Goal: Information Seeking & Learning: Learn about a topic

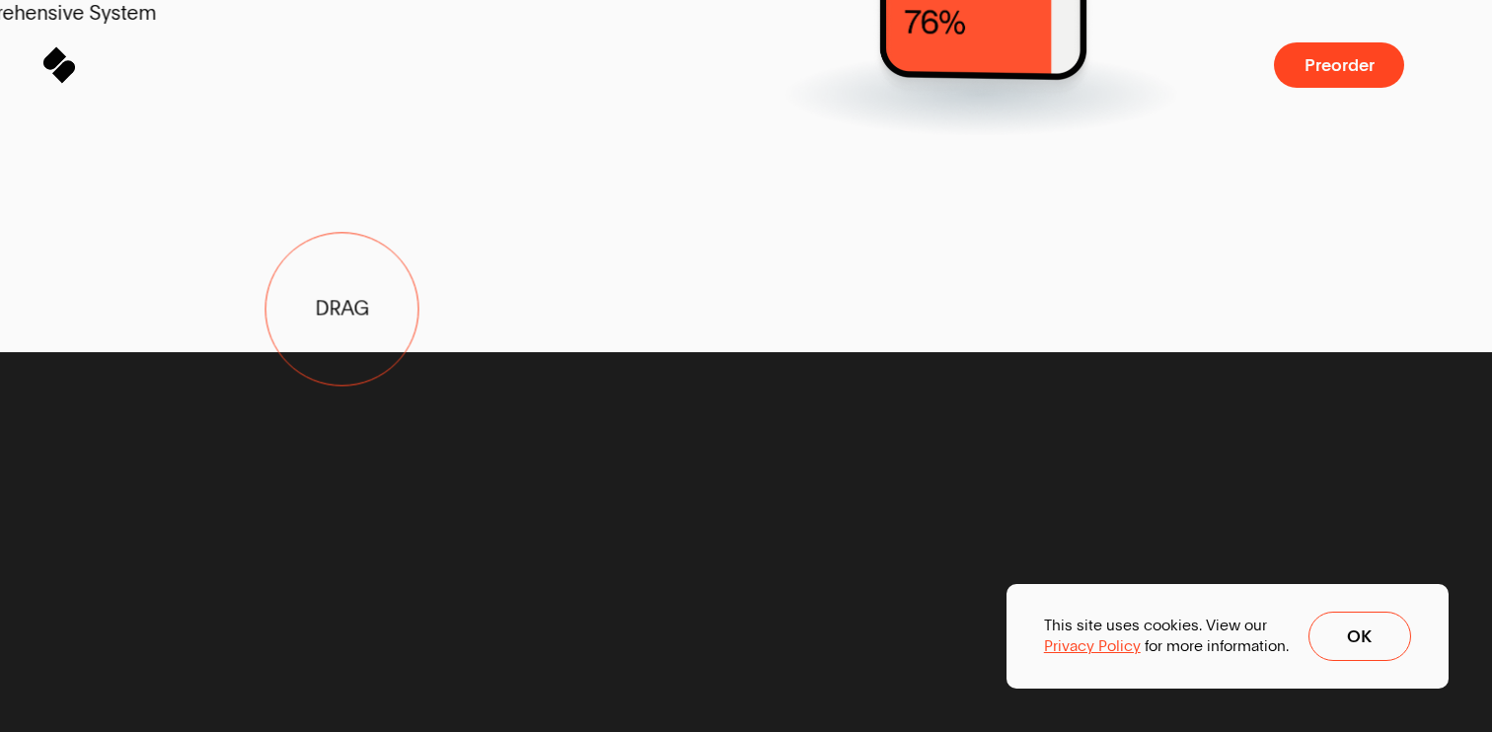
drag, startPoint x: 830, startPoint y: 241, endPoint x: 295, endPoint y: 326, distance: 541.7
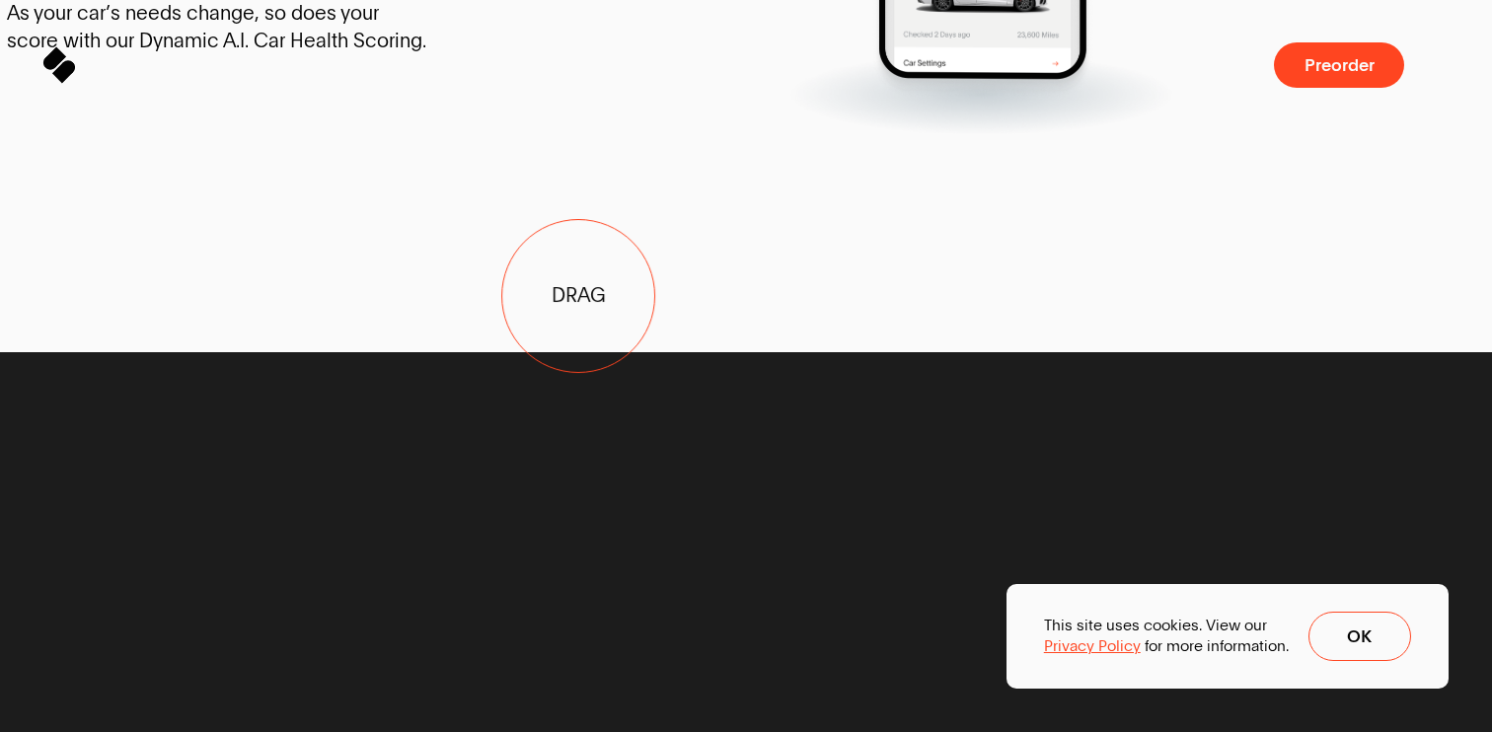
drag, startPoint x: 764, startPoint y: 287, endPoint x: 235, endPoint y: 374, distance: 536.1
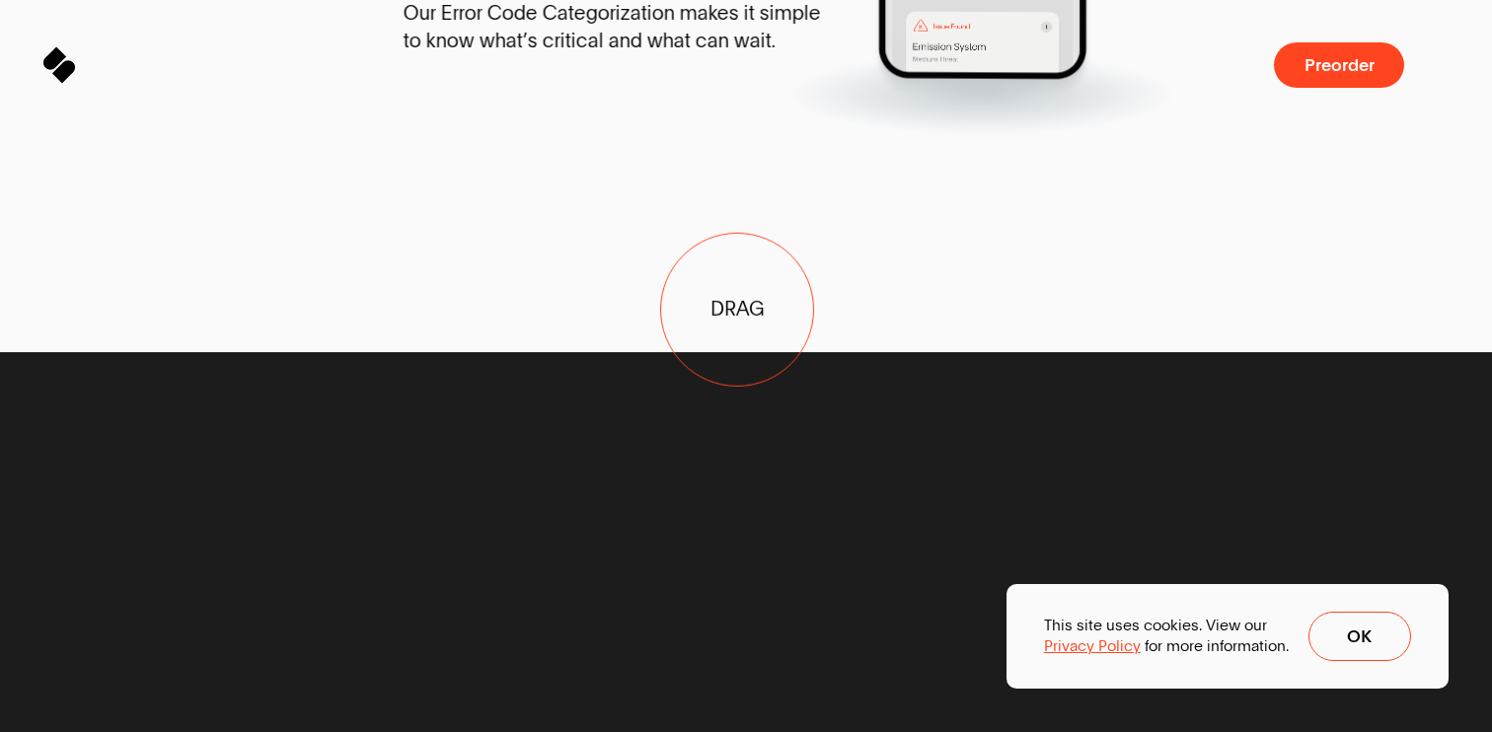
drag, startPoint x: 517, startPoint y: 315, endPoint x: 1075, endPoint y: 244, distance: 562.2
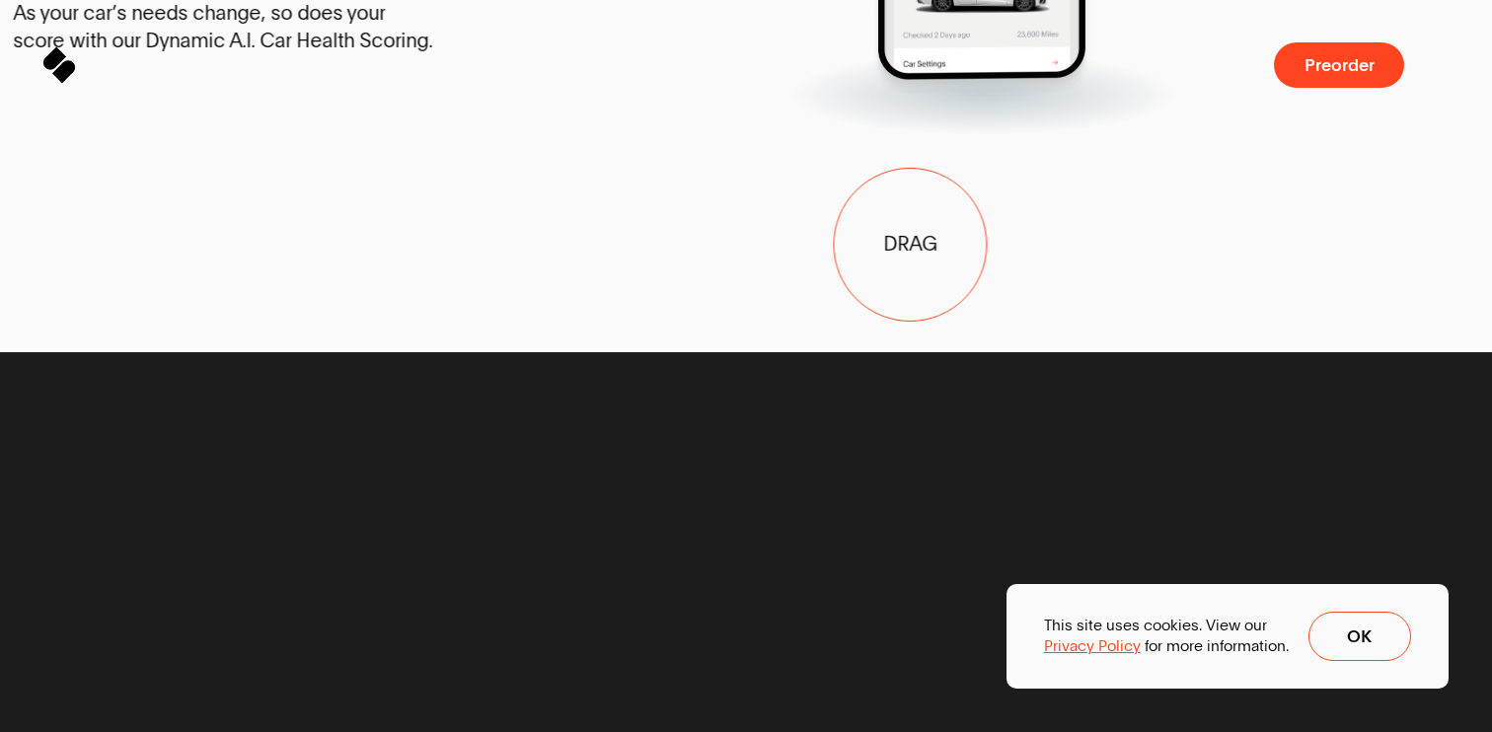
drag, startPoint x: 1075, startPoint y: 244, endPoint x: 443, endPoint y: 314, distance: 635.6
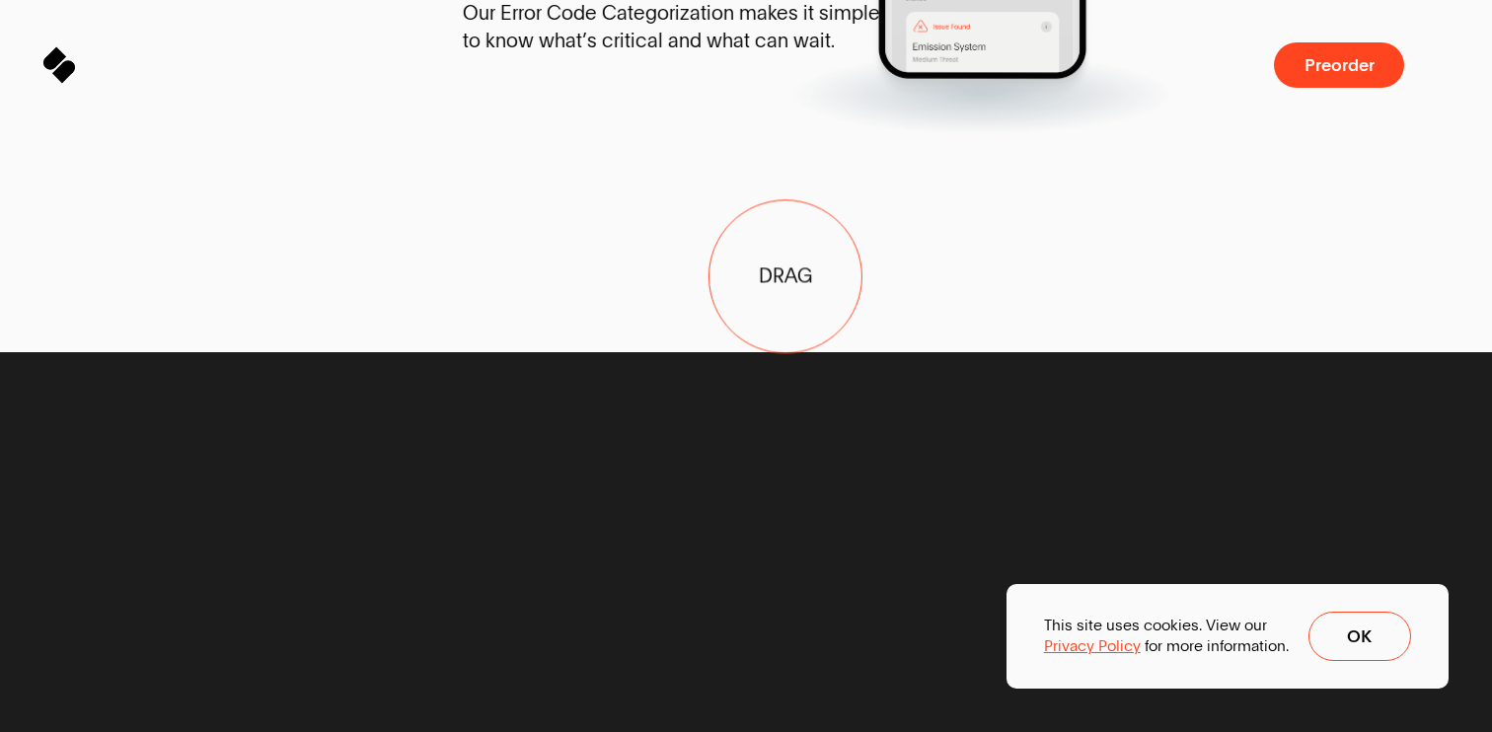
drag, startPoint x: 443, startPoint y: 314, endPoint x: 979, endPoint y: 260, distance: 538.7
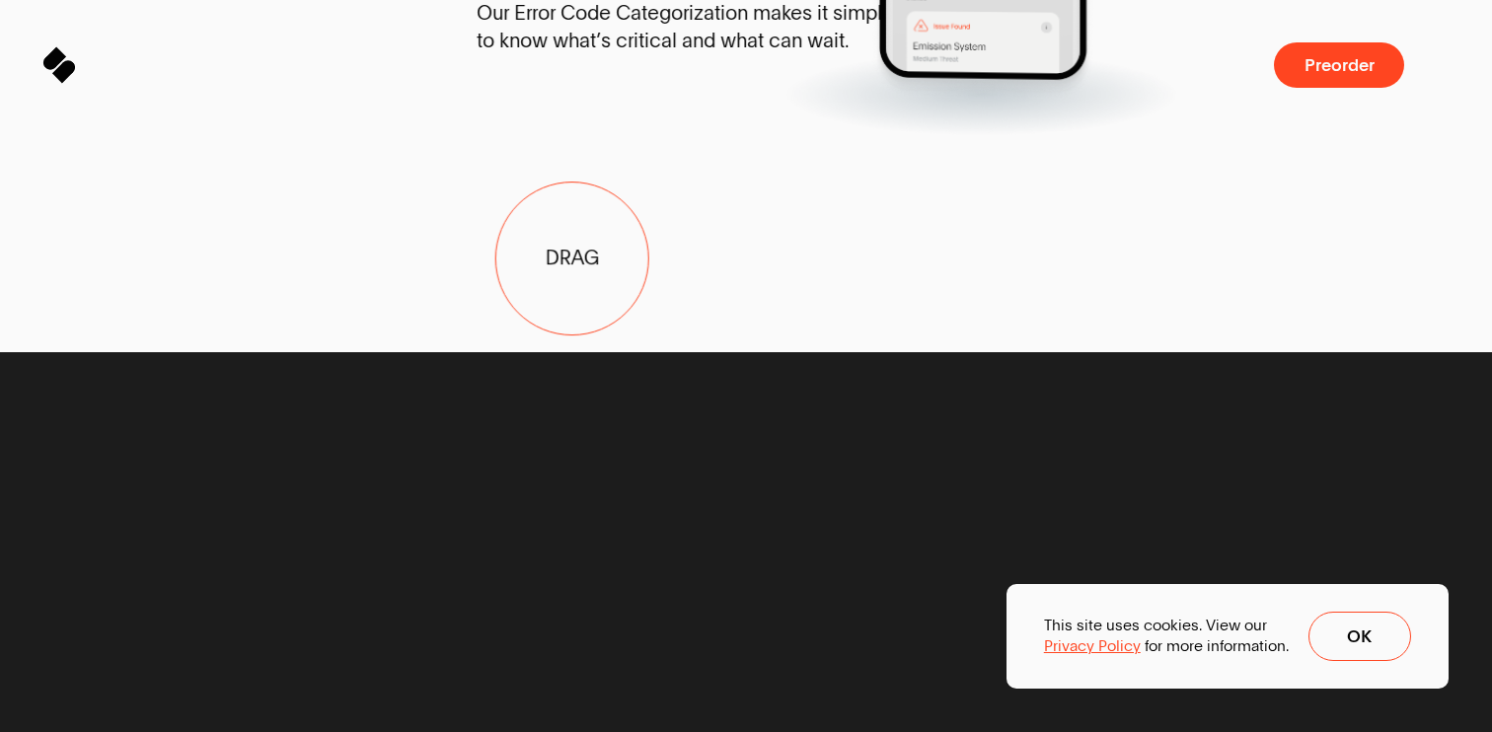
drag, startPoint x: 223, startPoint y: 287, endPoint x: 1159, endPoint y: 208, distance: 939.0
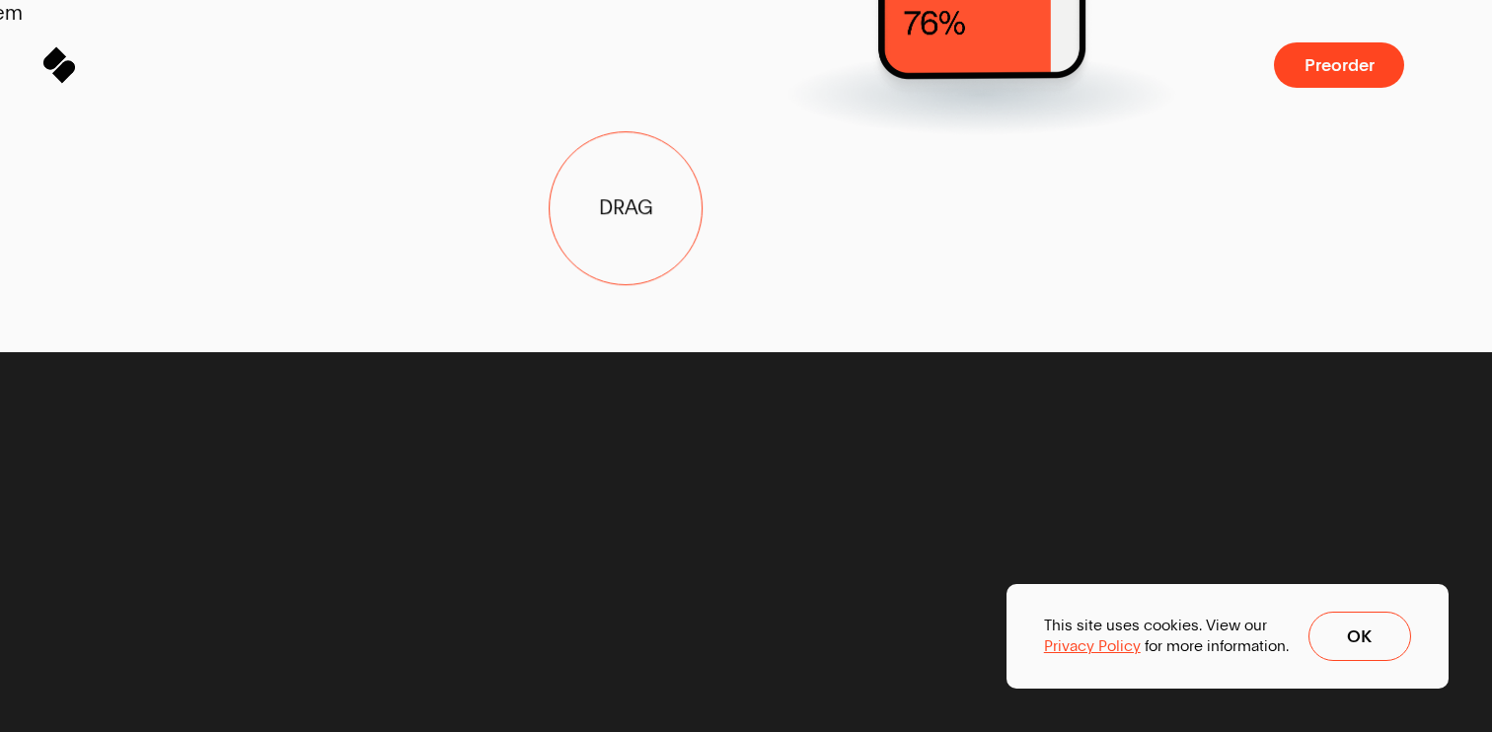
drag, startPoint x: 1159, startPoint y: 208, endPoint x: 356, endPoint y: 224, distance: 802.6
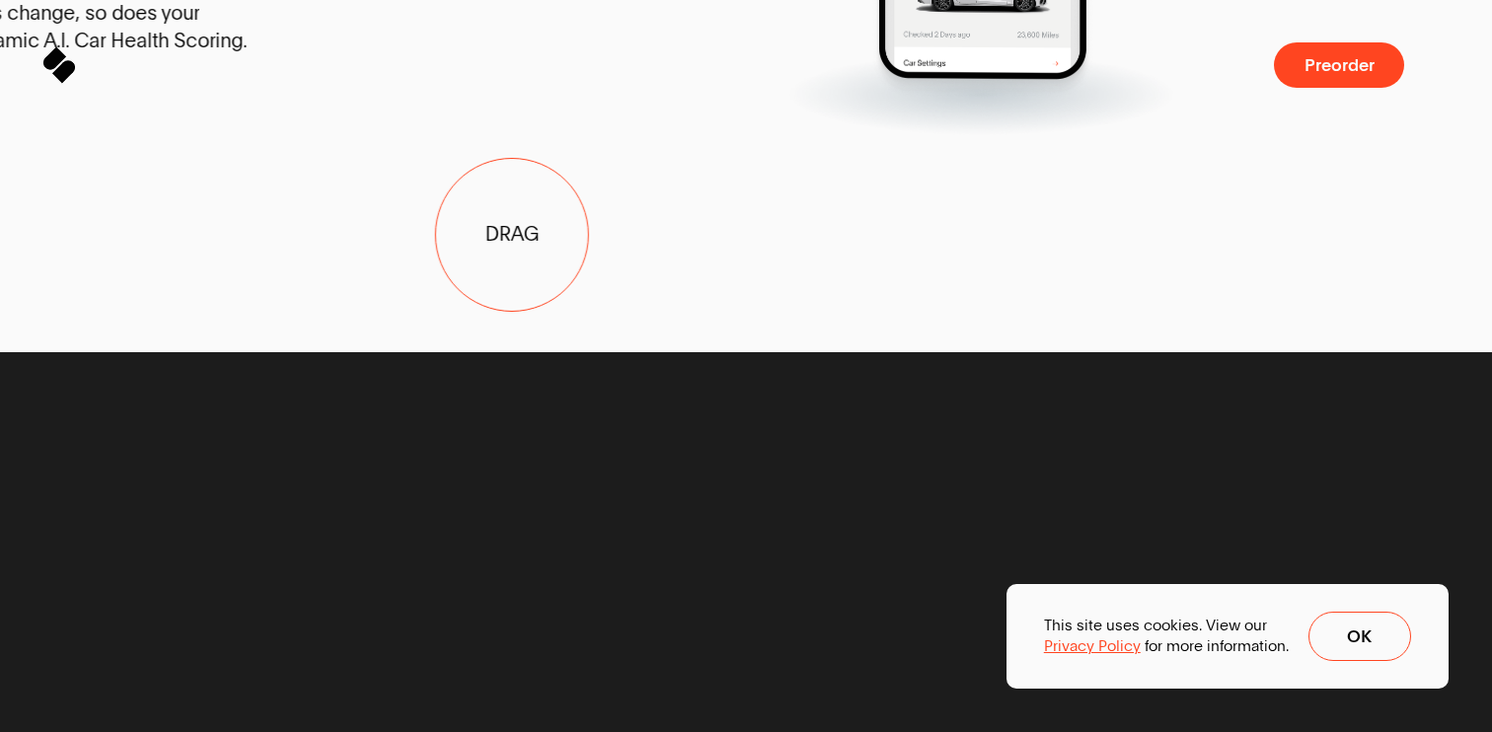
drag, startPoint x: 908, startPoint y: 235, endPoint x: 146, endPoint y: 357, distance: 771.8
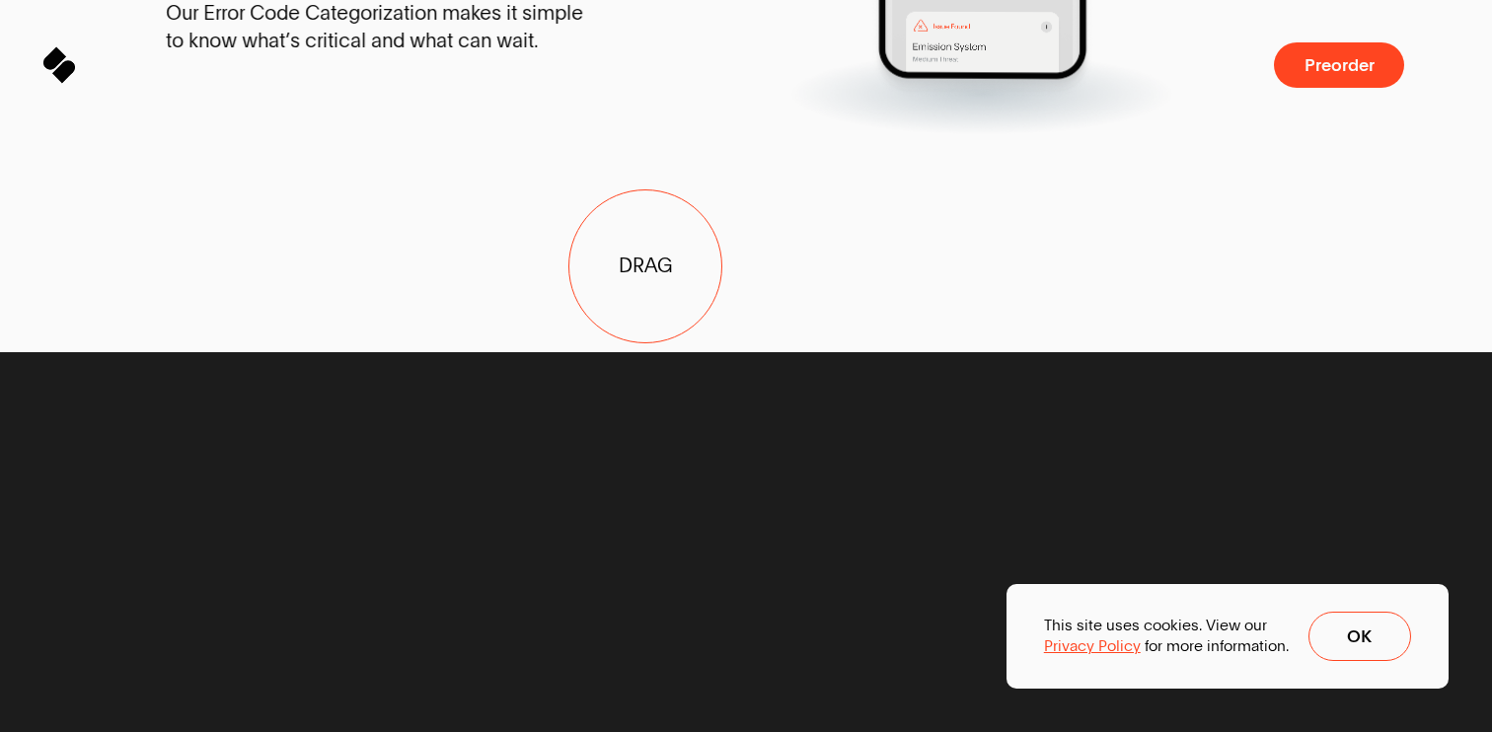
drag, startPoint x: 646, startPoint y: 267, endPoint x: 77, endPoint y: 343, distance: 573.7
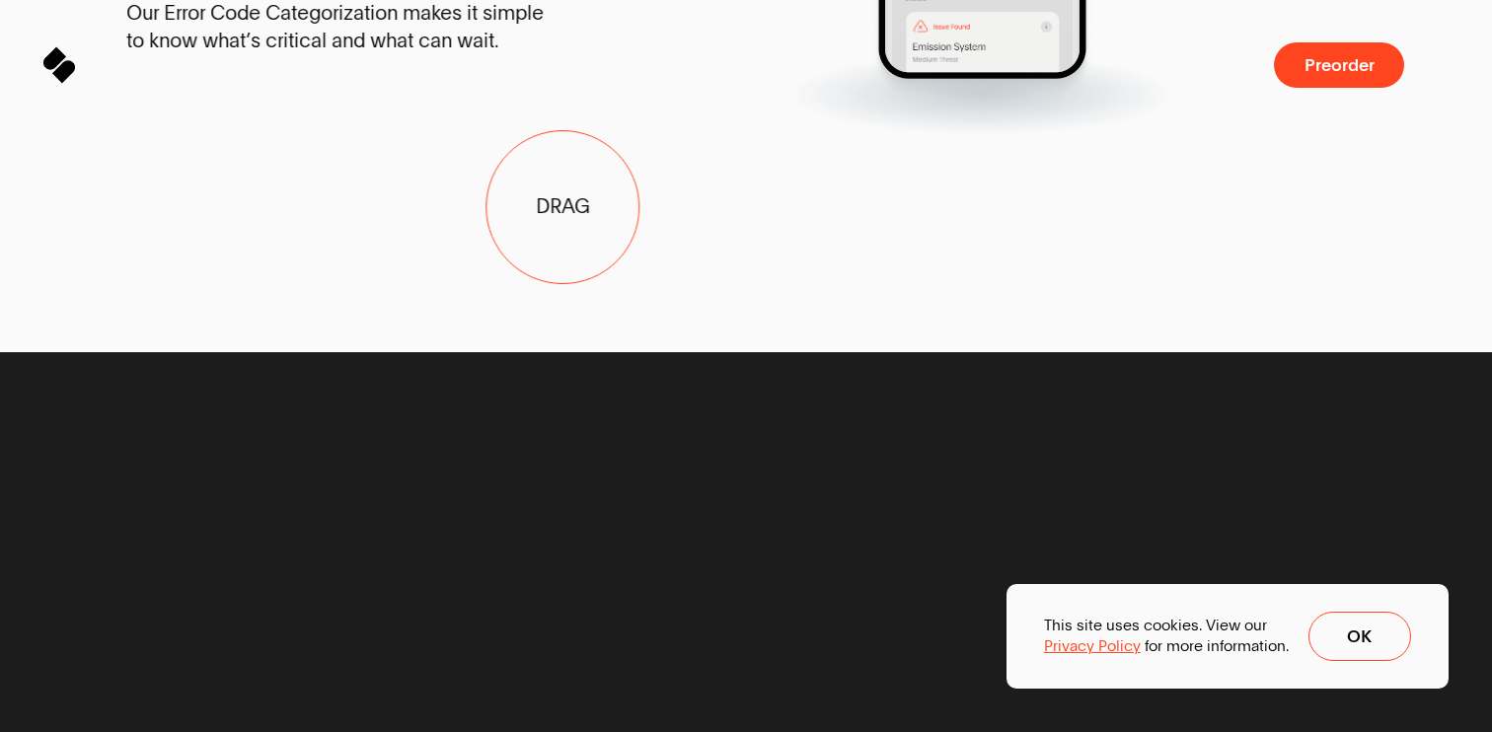
drag, startPoint x: 926, startPoint y: 207, endPoint x: 273, endPoint y: 211, distance: 652.4
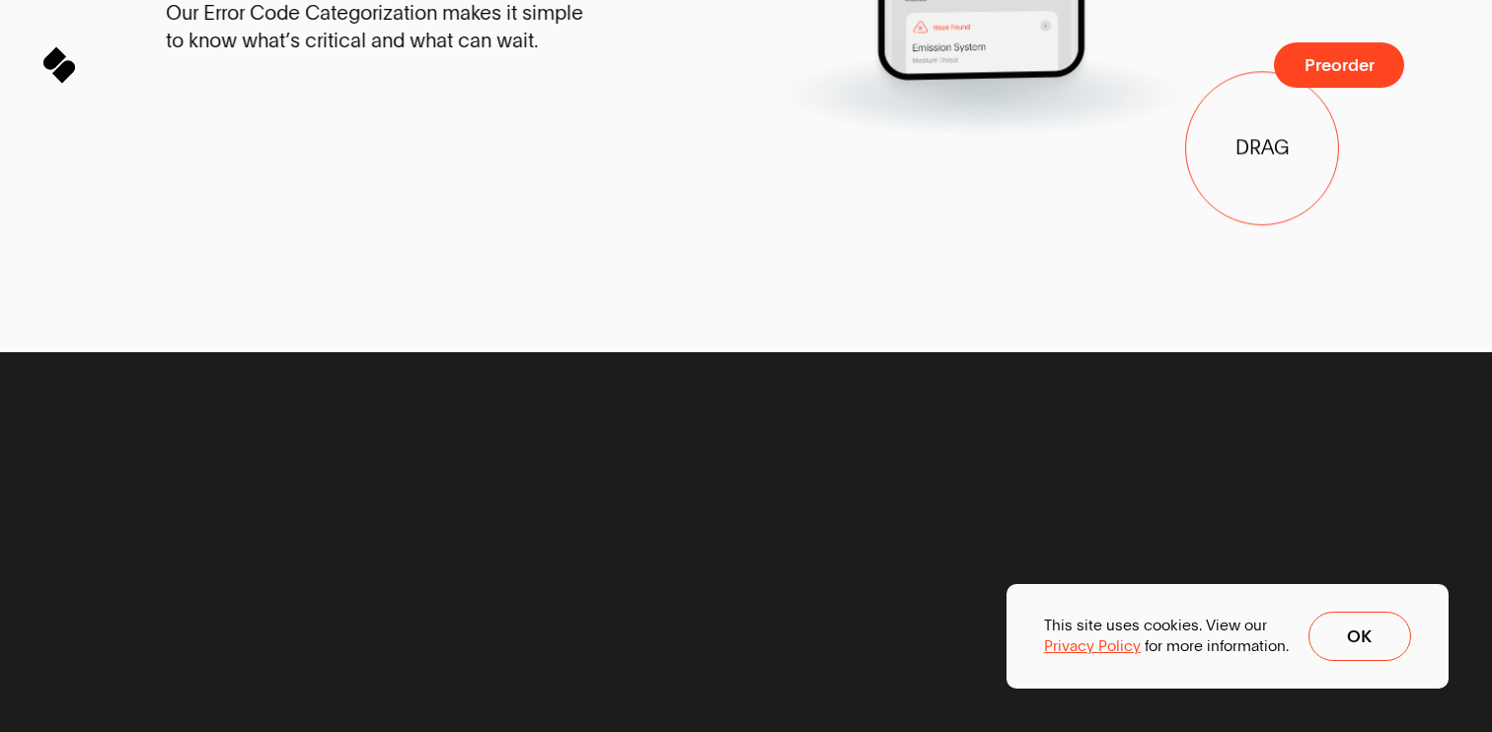
drag, startPoint x: 1263, startPoint y: 149, endPoint x: 277, endPoint y: 191, distance: 987.0
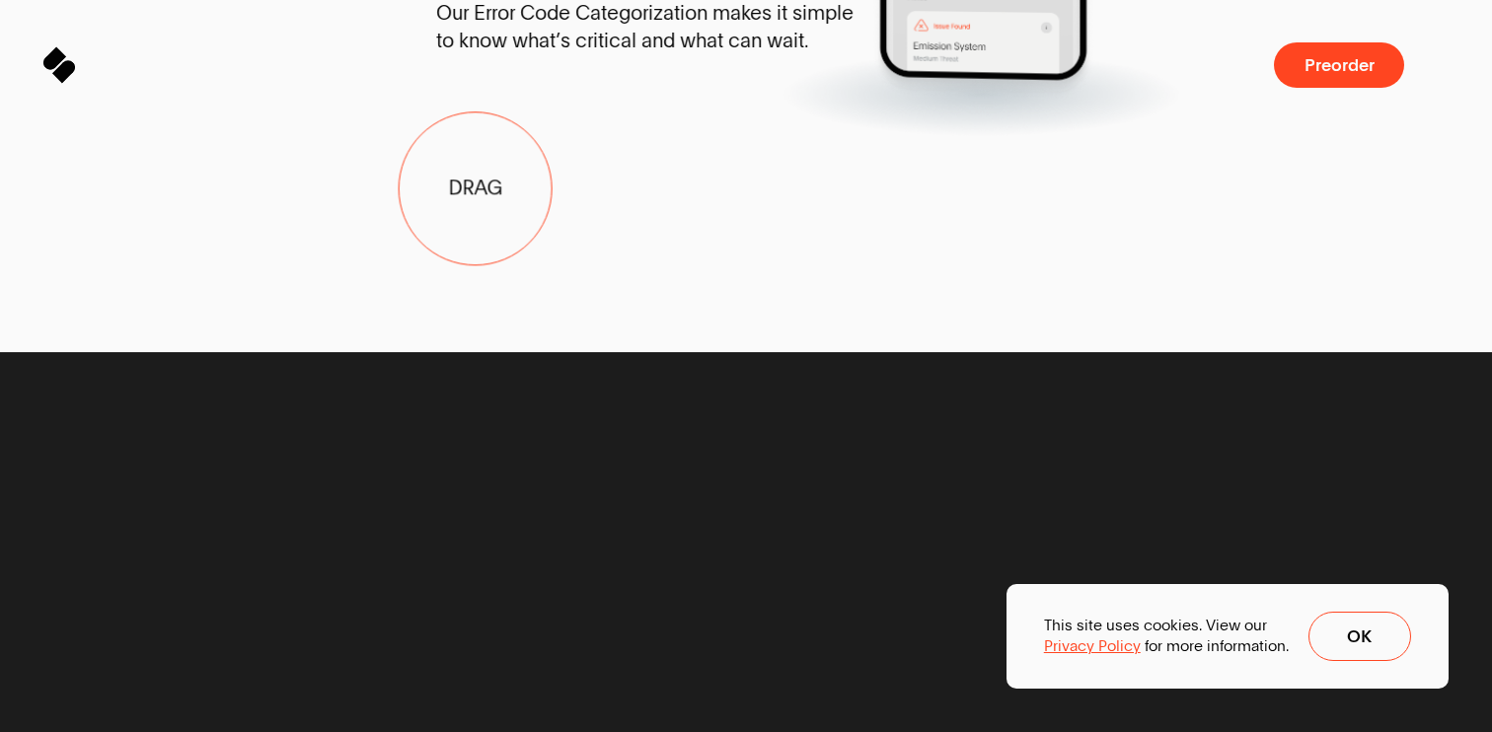
drag, startPoint x: 277, startPoint y: 191, endPoint x: 1358, endPoint y: 149, distance: 1081.6
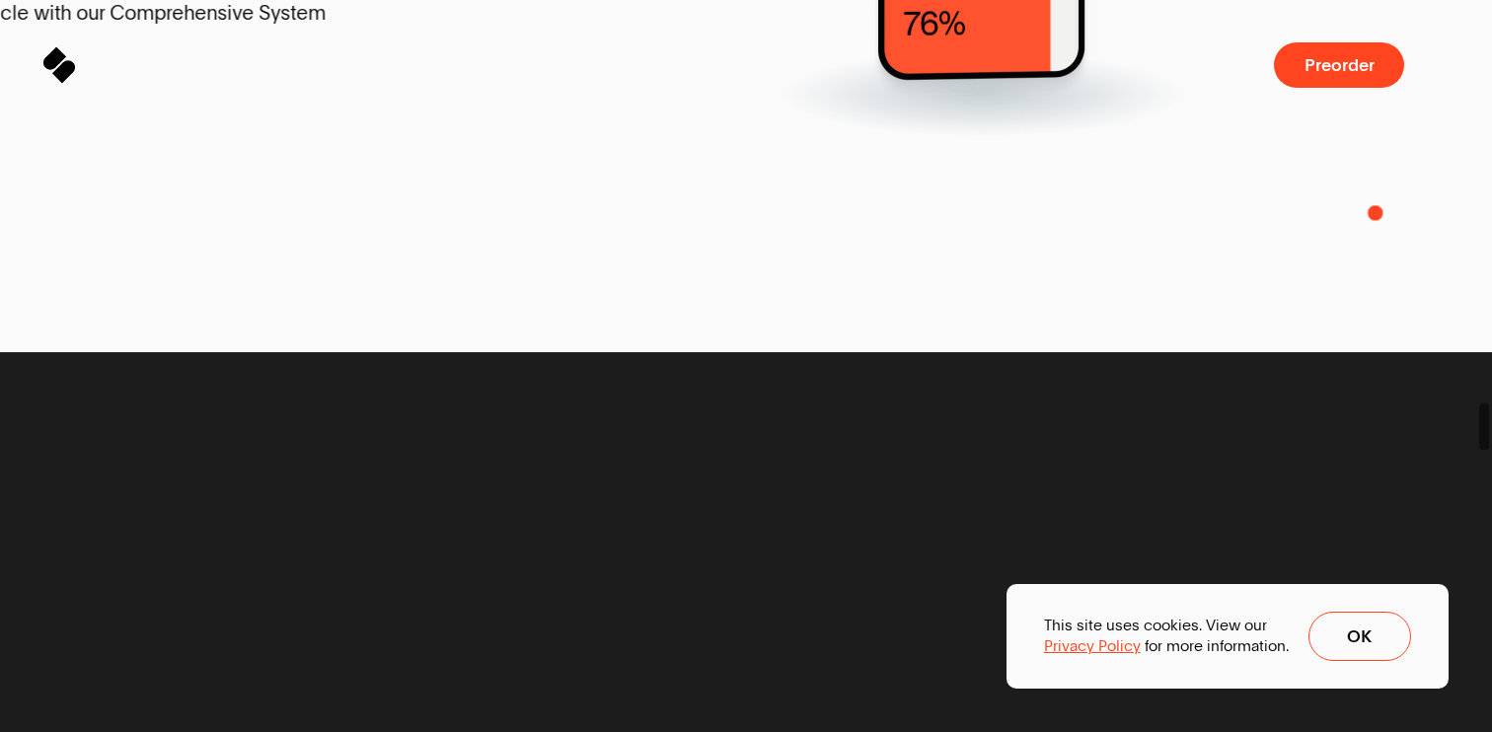
drag, startPoint x: 347, startPoint y: 245, endPoint x: 1491, endPoint y: 211, distance: 1144.5
click at [1491, 0] on body "Sparq Keeps You Moving ® Meet SPARQ Diagnostics 0% Sparq Preorder Meet SPARQ Di…" at bounding box center [746, 0] width 1492 height 0
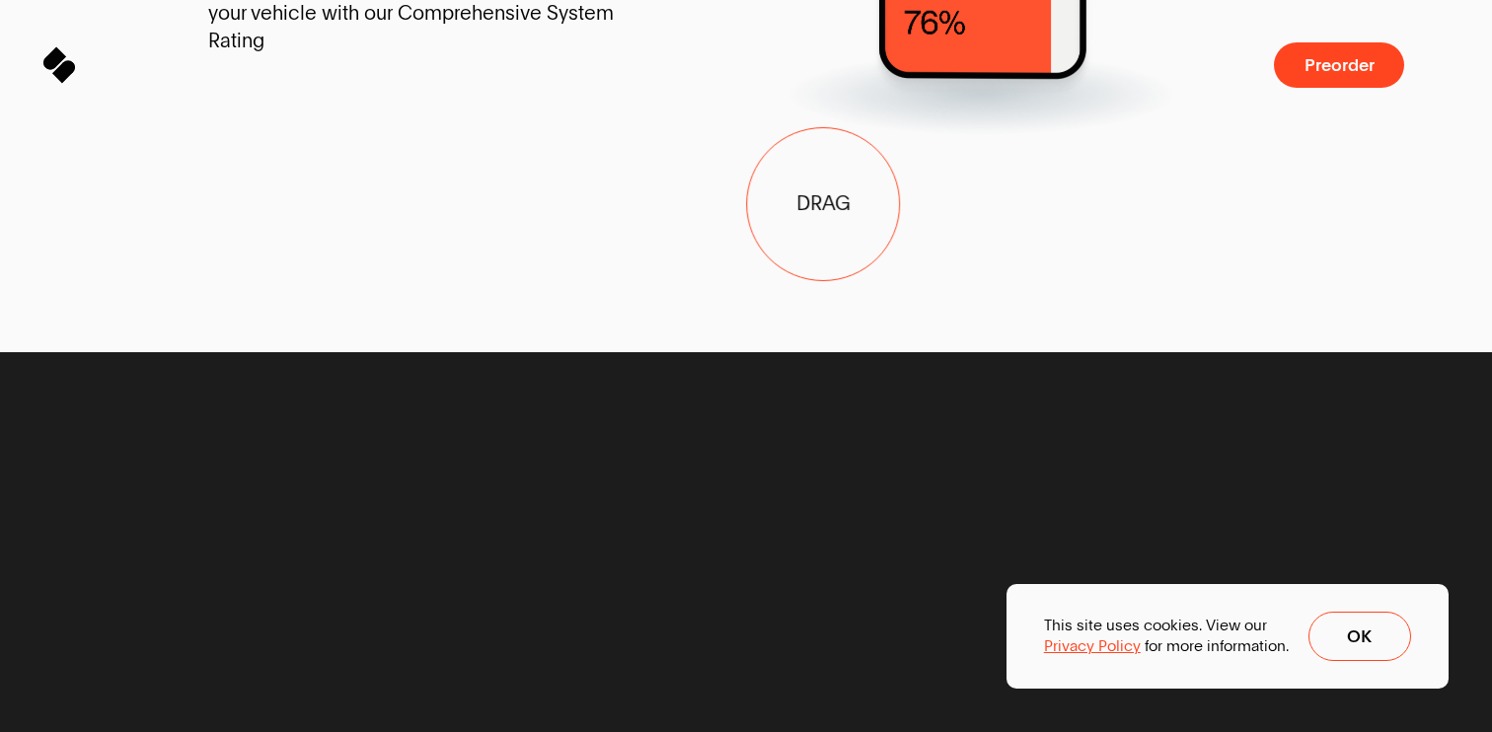
drag, startPoint x: 381, startPoint y: 217, endPoint x: 1341, endPoint y: 222, distance: 960.4
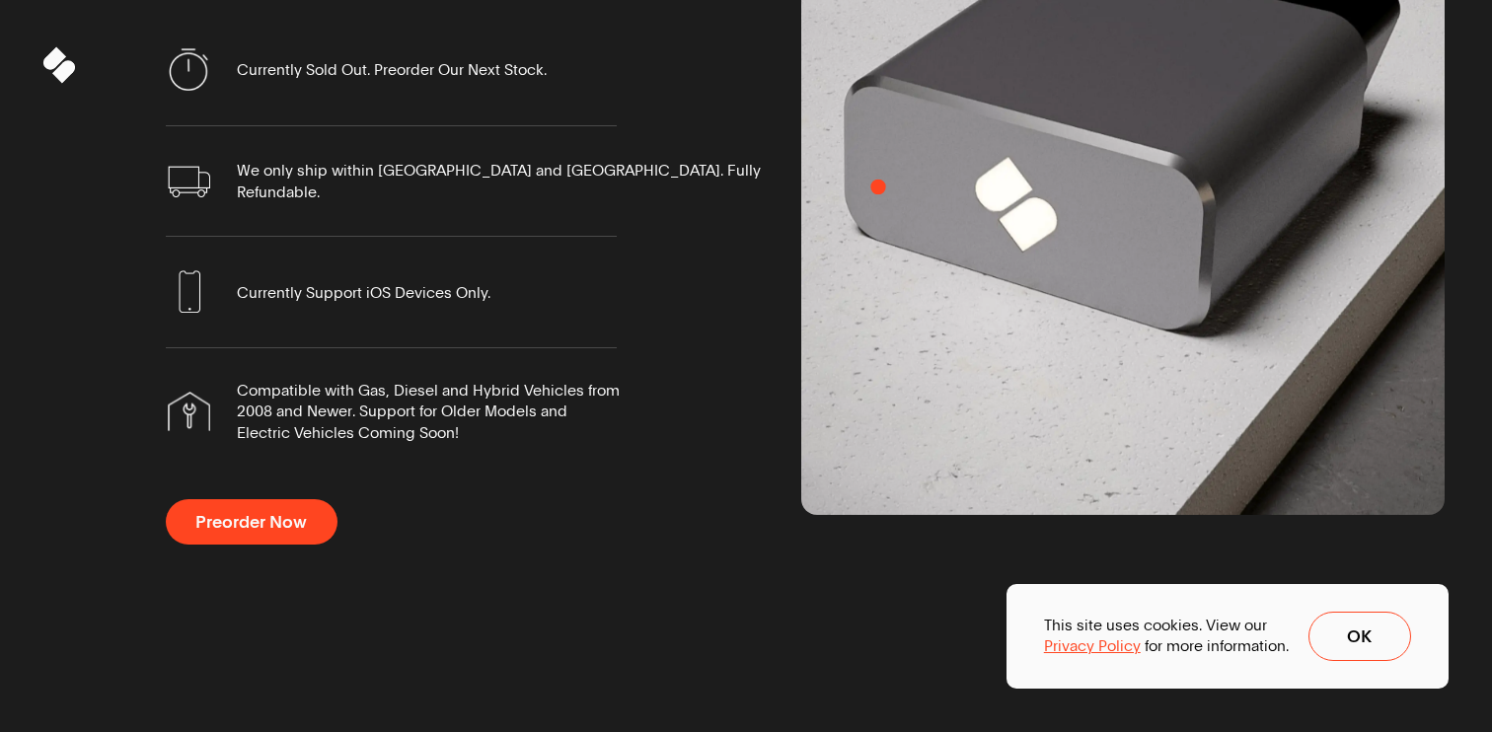
drag, startPoint x: 740, startPoint y: 449, endPoint x: 719, endPoint y: 329, distance: 122.4
click at [719, 331] on div "S P A R Q D i a g n o s t i c s Unlock the power to diagnose your vehicle anyti…" at bounding box center [746, 131] width 1398 height 955
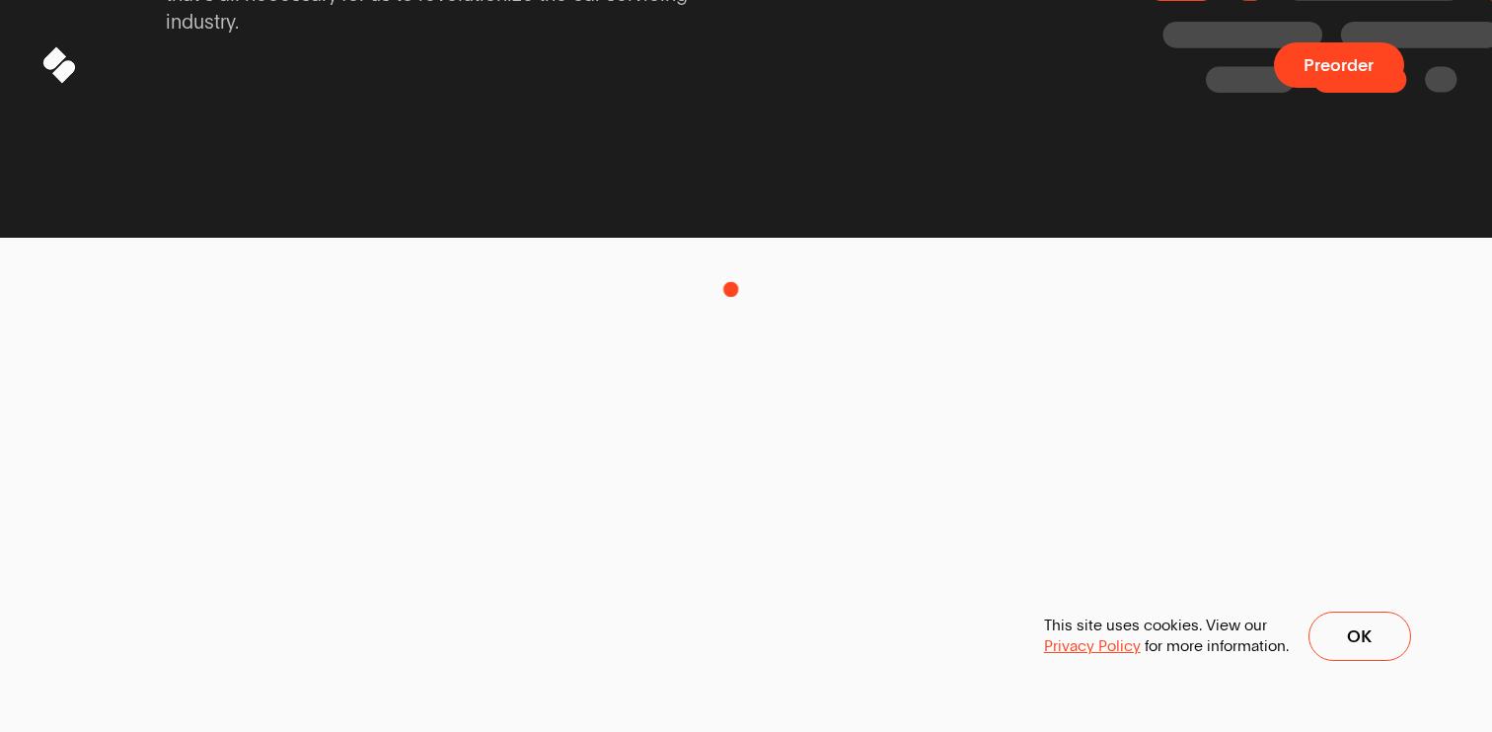
drag, startPoint x: 884, startPoint y: 260, endPoint x: 729, endPoint y: 289, distance: 157.8
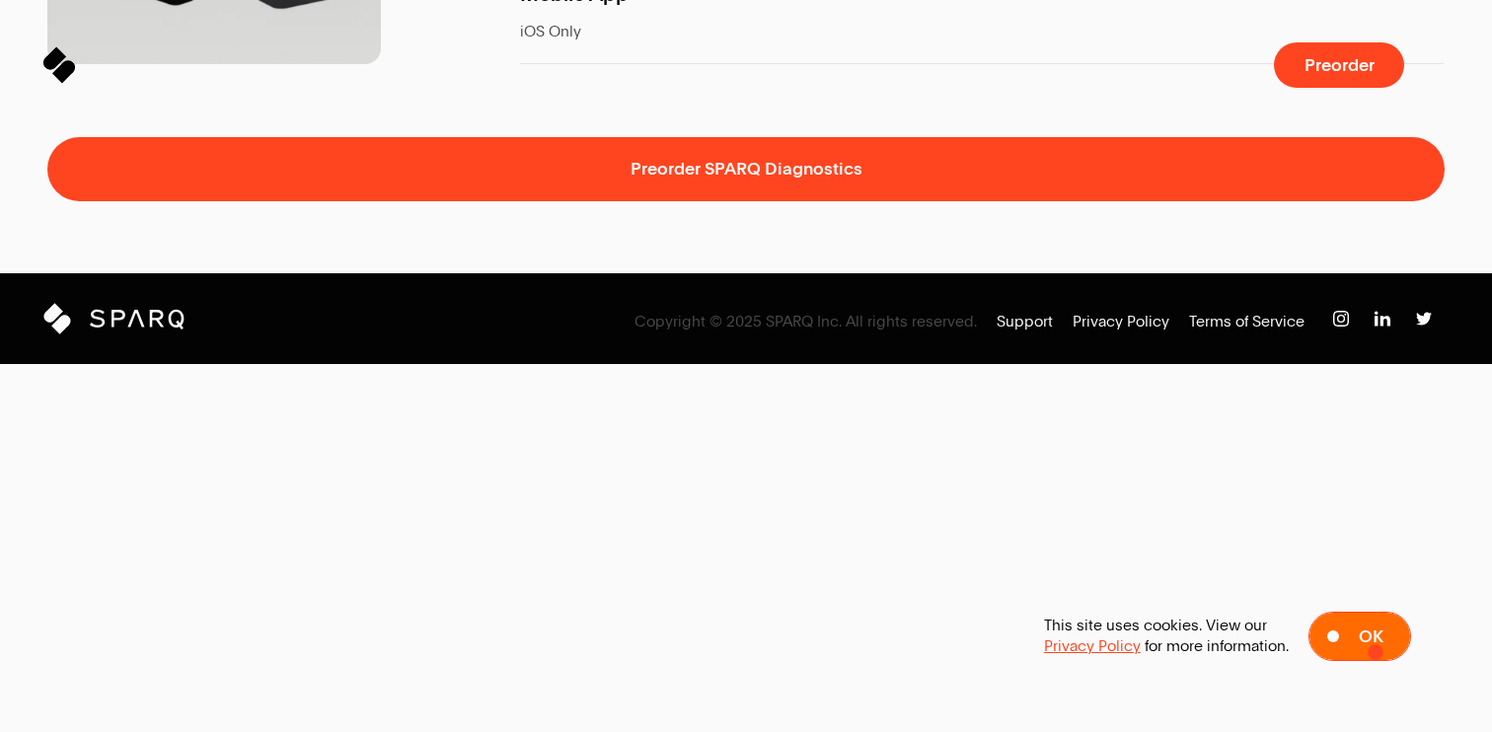
click at [1356, 641] on button "Ok" at bounding box center [1360, 636] width 103 height 49
